Goal: Navigation & Orientation: Go to known website

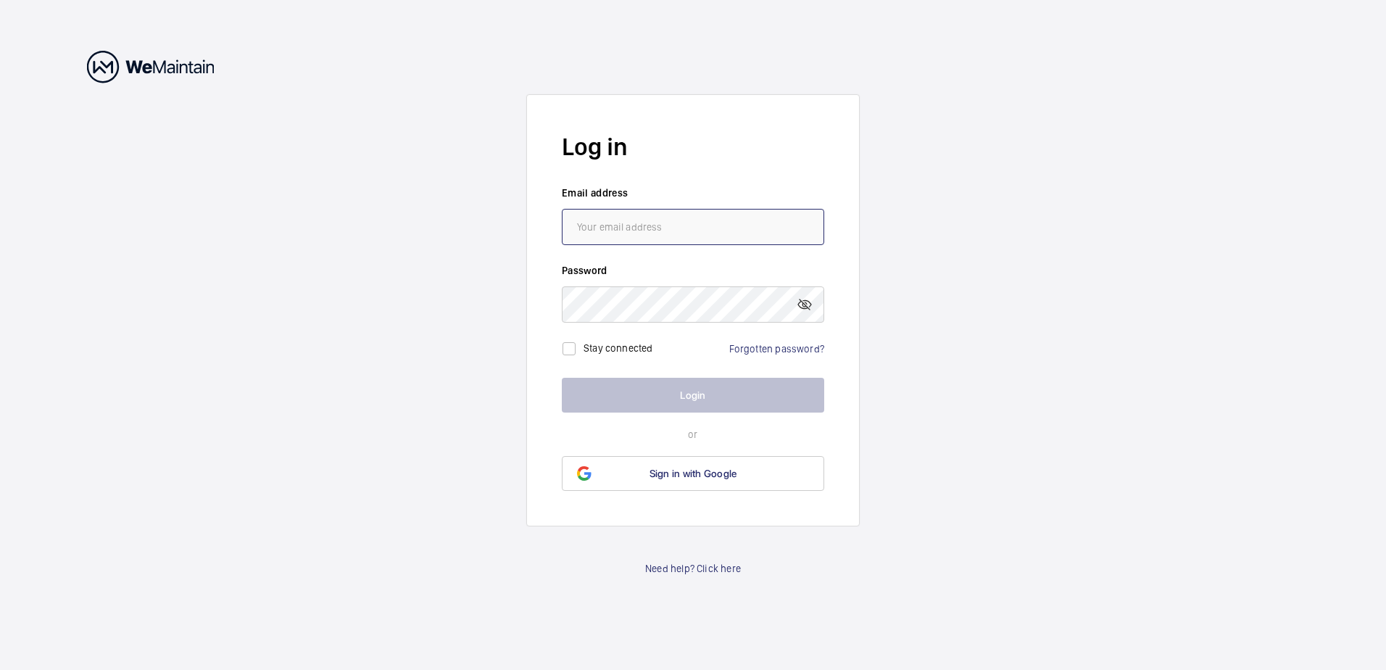
click at [597, 213] on input "email" at bounding box center [693, 227] width 262 height 36
click at [390, 331] on wm-front-auth-container "Log in Email address Password Stay connected Forgotten password? Login or Sign …" at bounding box center [693, 335] width 1386 height 670
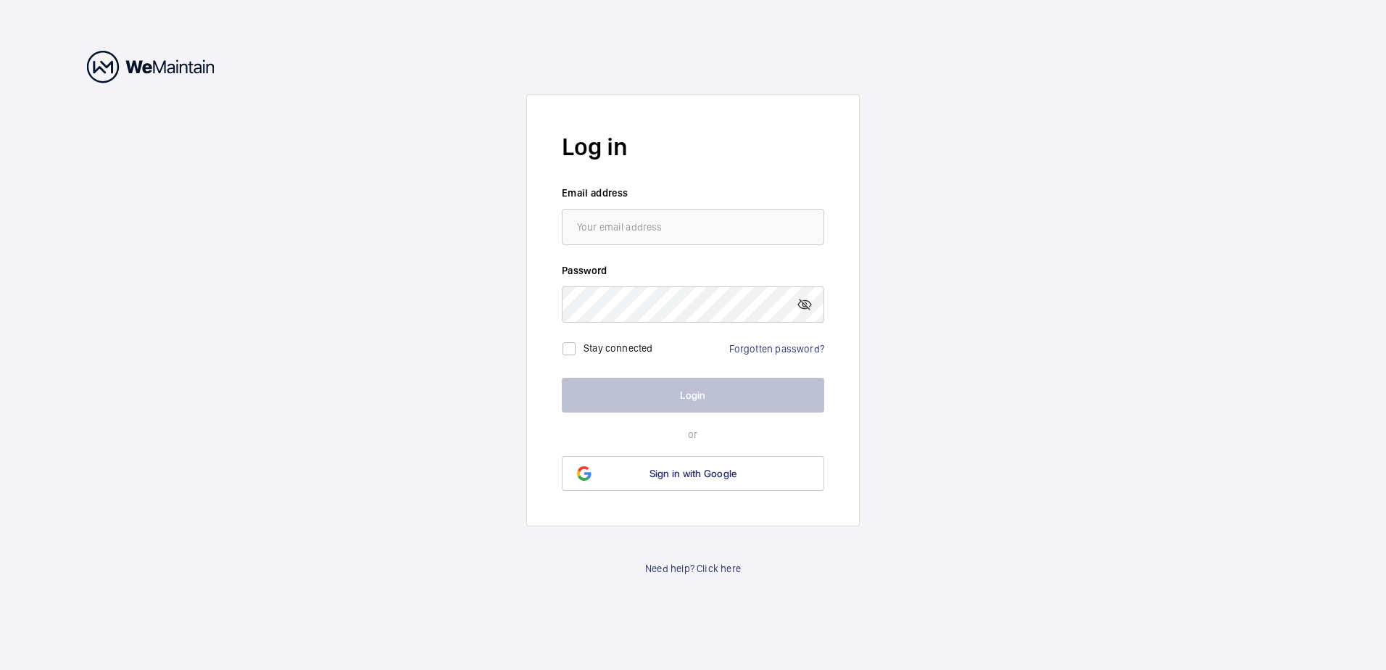
click at [390, 331] on wm-front-auth-container "Log in Email address Password Stay connected Forgotten password? Login or Sign …" at bounding box center [693, 335] width 1386 height 670
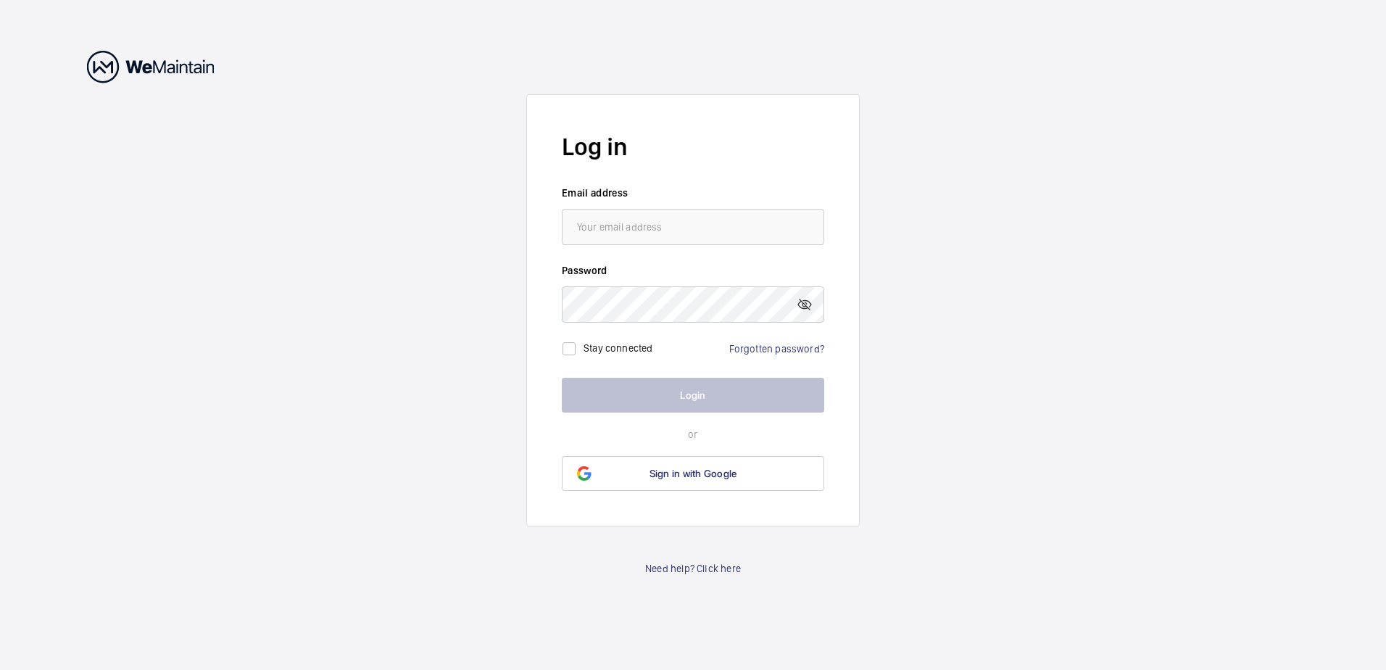
click at [390, 331] on wm-front-auth-container "Log in Email address Password Stay connected Forgotten password? Login or Sign …" at bounding box center [693, 335] width 1386 height 670
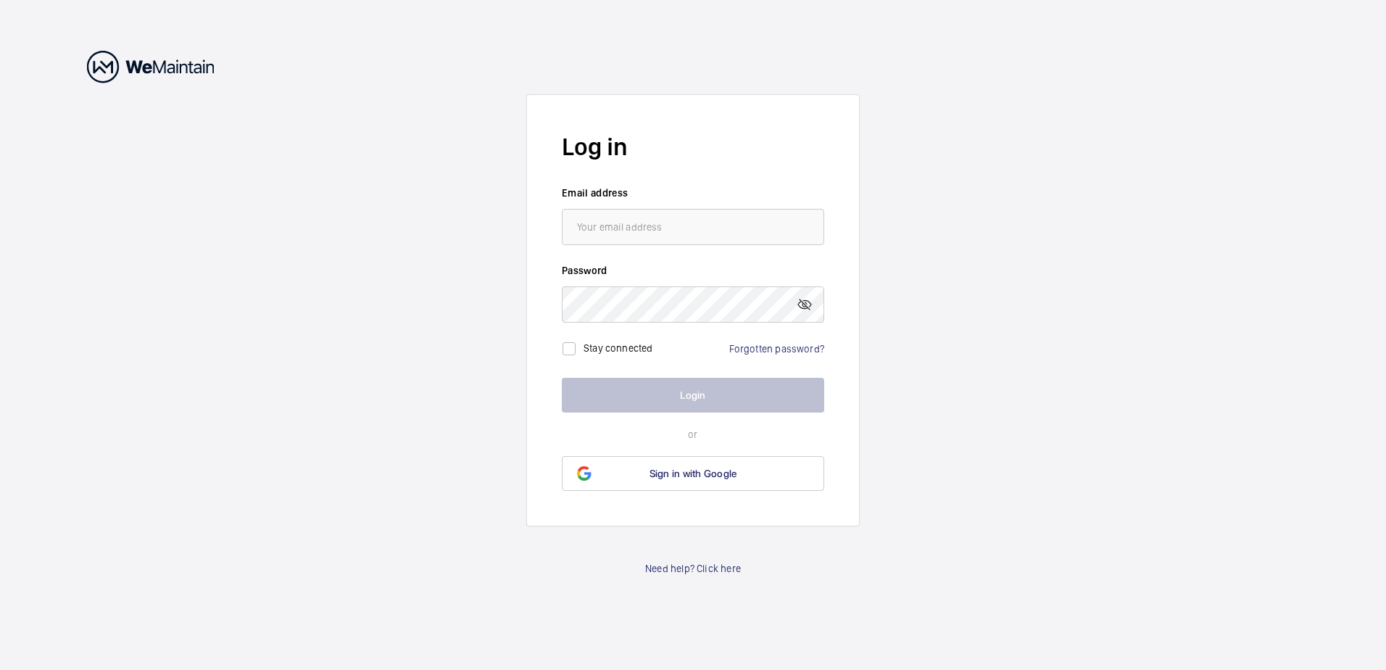
click at [390, 331] on wm-front-auth-container "Log in Email address Password Stay connected Forgotten password? Login or Sign …" at bounding box center [693, 335] width 1386 height 670
click at [534, 264] on form "Log in Email address Password Stay connected Forgotten password? Login or Sign …" at bounding box center [693, 310] width 334 height 432
click at [721, 231] on input "email" at bounding box center [693, 227] width 262 height 36
